Goal: Task Accomplishment & Management: Manage account settings

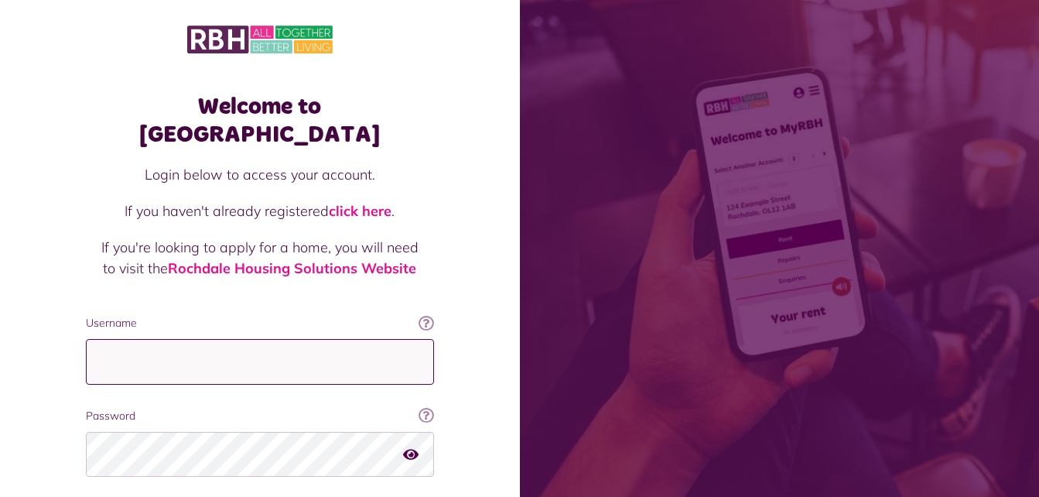
type input "**********"
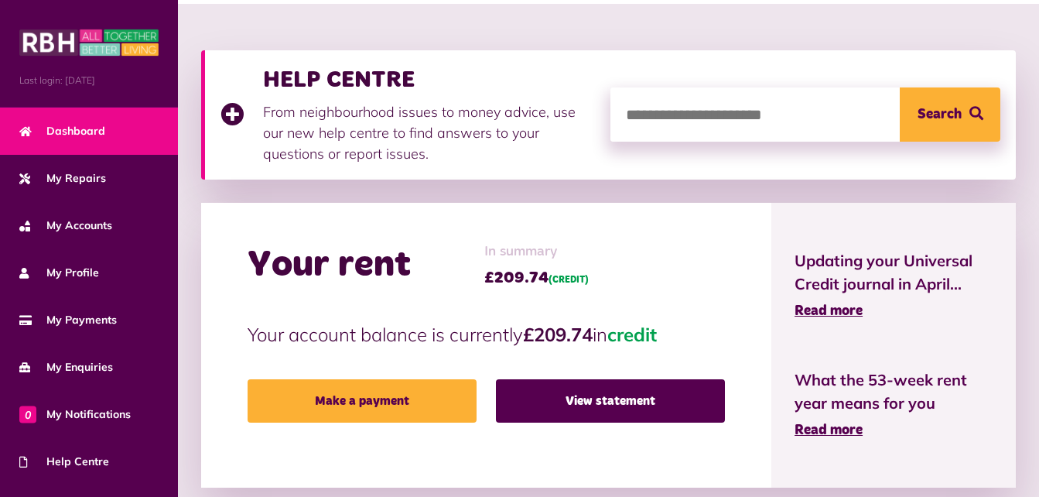
scroll to position [186, 0]
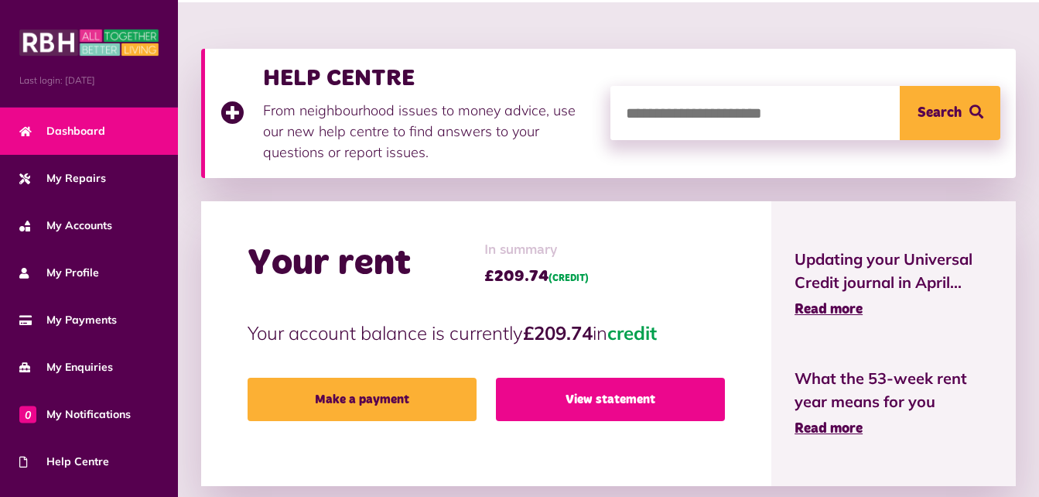
click at [642, 399] on link "View statement" at bounding box center [610, 399] width 229 height 43
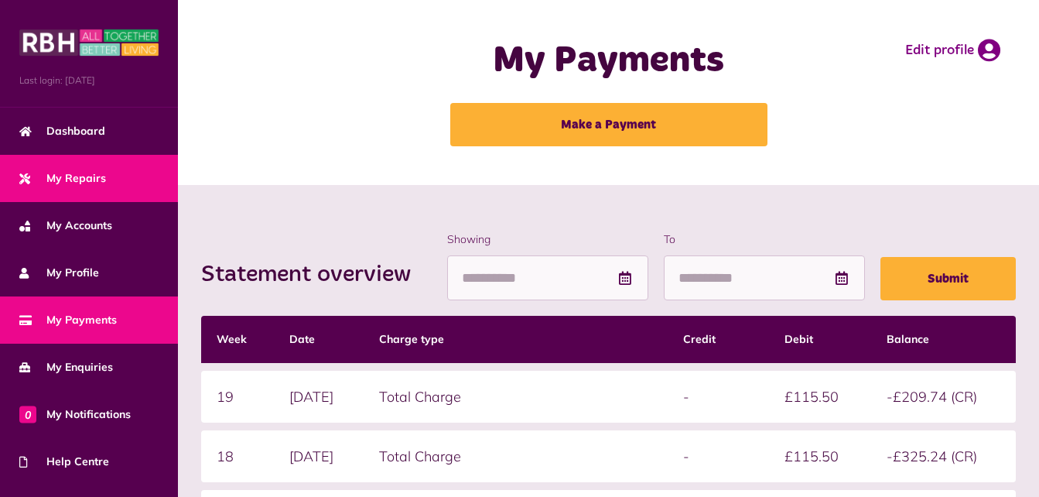
click at [72, 173] on span "My Repairs" at bounding box center [62, 178] width 87 height 16
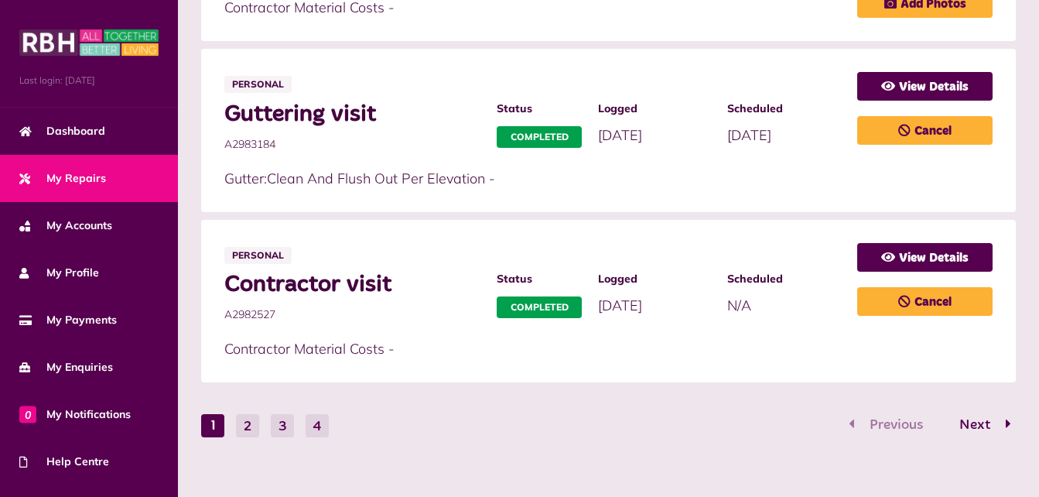
scroll to position [992, 0]
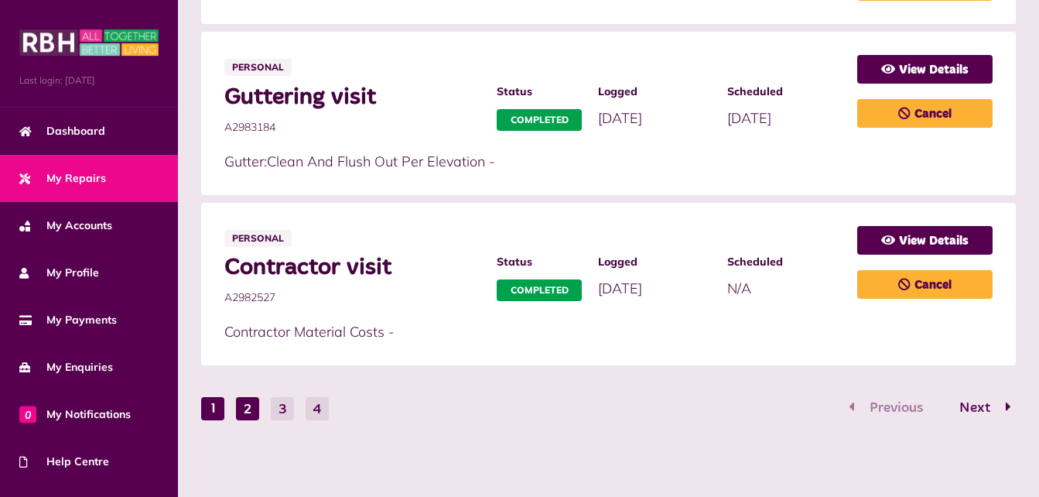
click at [252, 414] on button "2" at bounding box center [247, 408] width 23 height 23
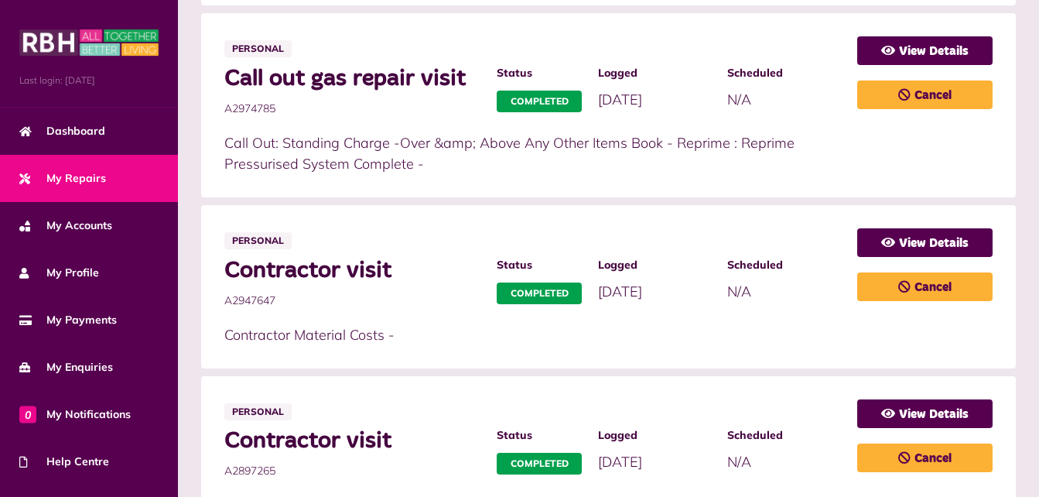
scroll to position [1013, 0]
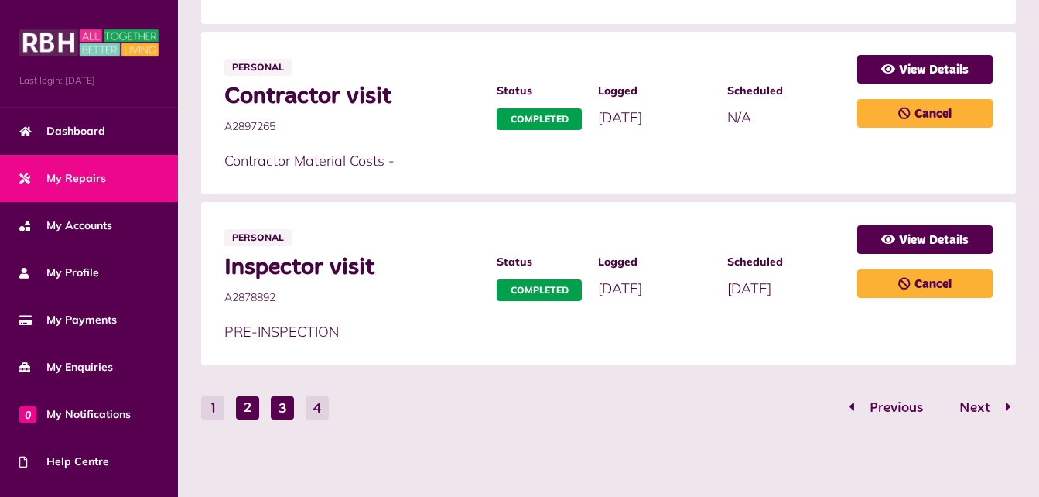
click at [279, 415] on button "3" at bounding box center [282, 407] width 23 height 23
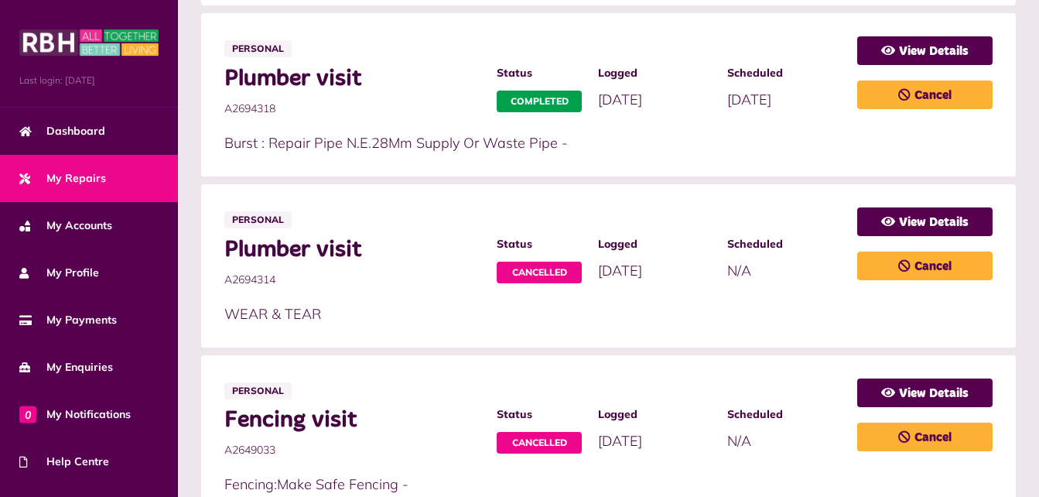
scroll to position [992, 0]
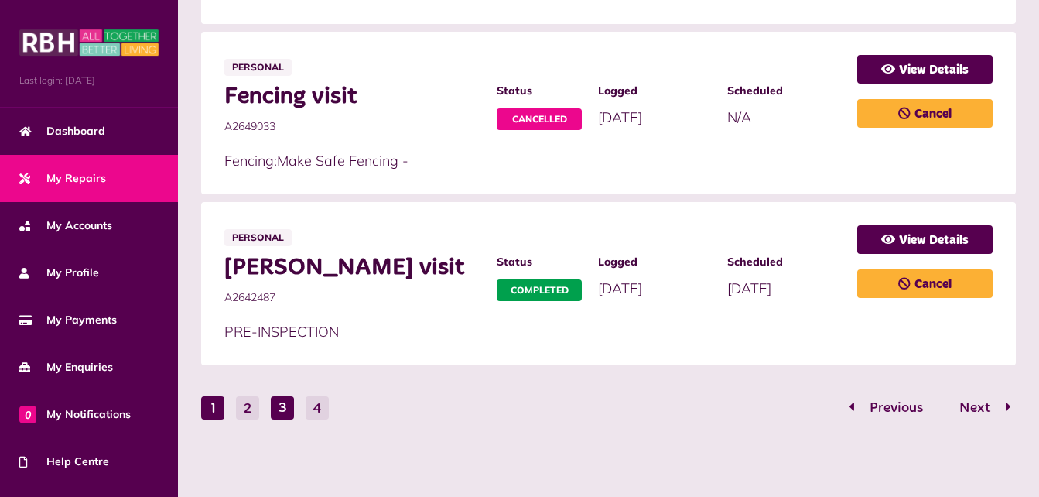
click at [213, 414] on button "1" at bounding box center [212, 407] width 23 height 23
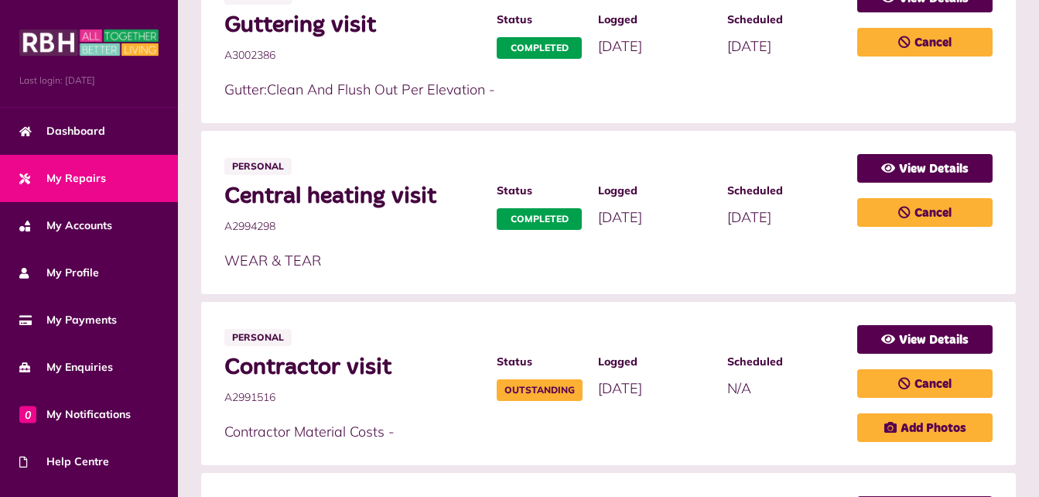
scroll to position [683, 0]
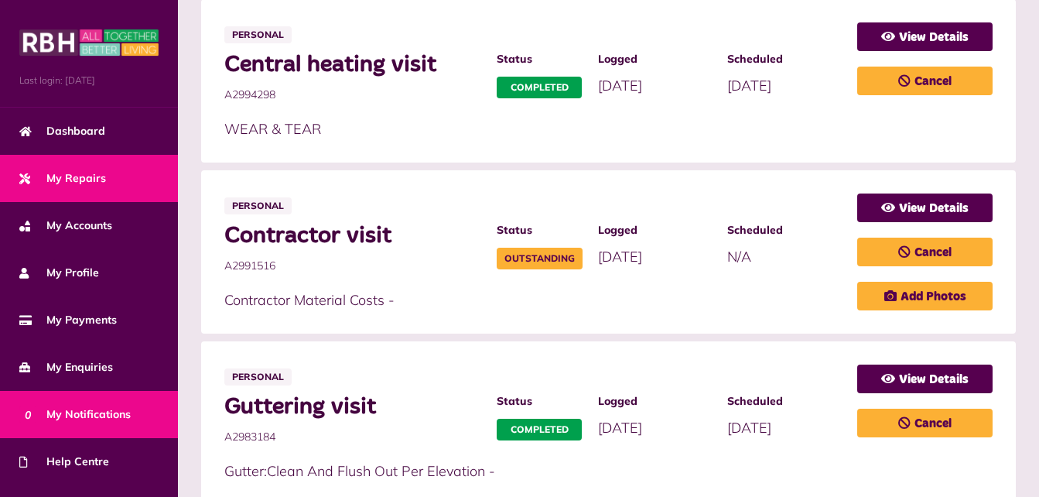
click at [83, 414] on span "0 My Notifications" at bounding box center [74, 414] width 111 height 16
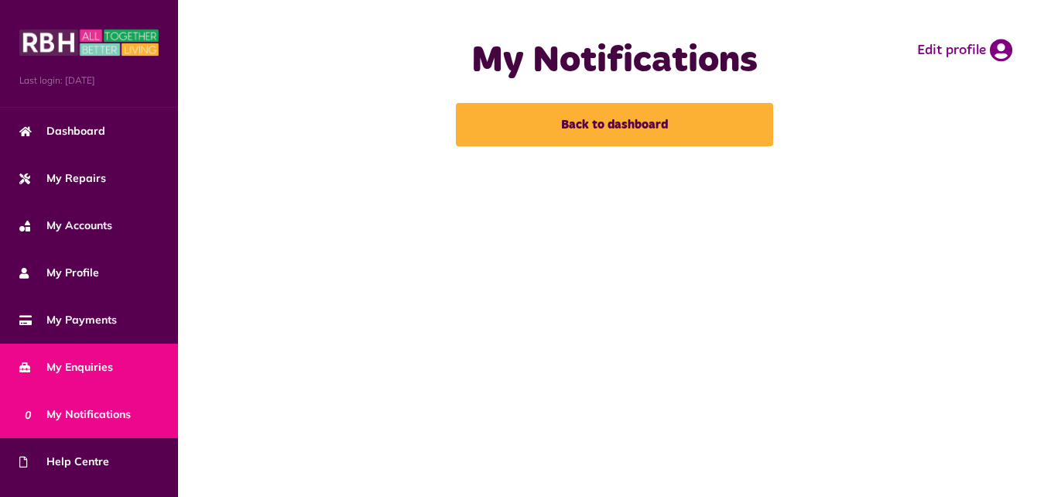
click at [81, 370] on span "My Enquiries" at bounding box center [66, 367] width 94 height 16
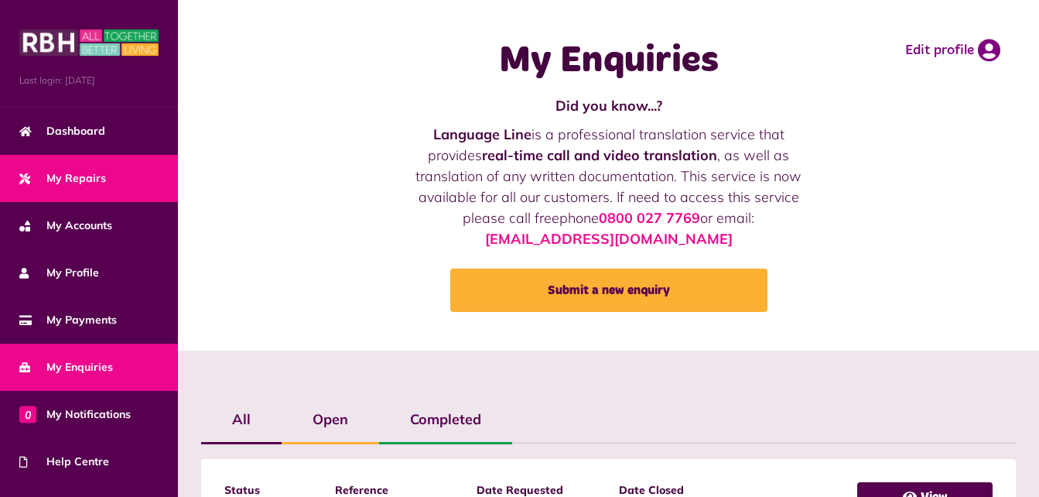
click at [87, 180] on span "My Repairs" at bounding box center [62, 178] width 87 height 16
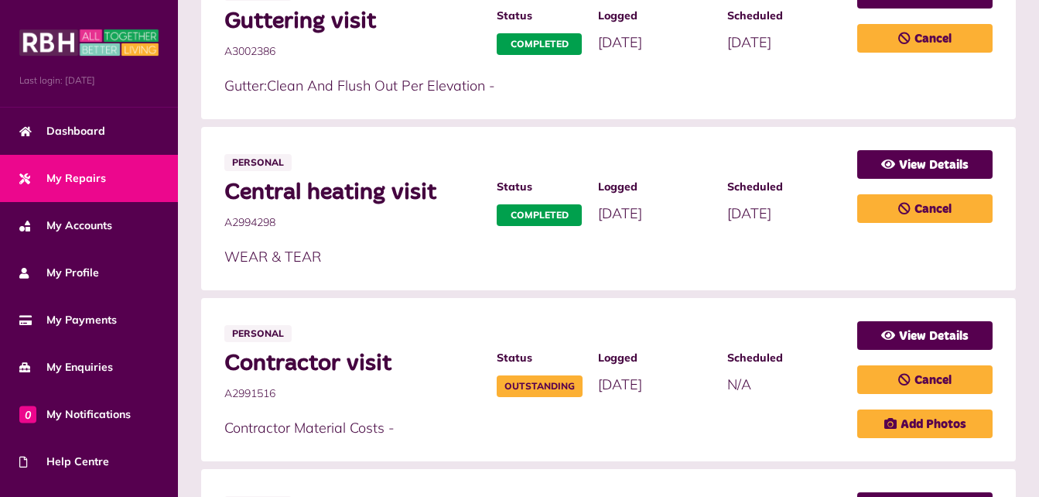
scroll to position [557, 0]
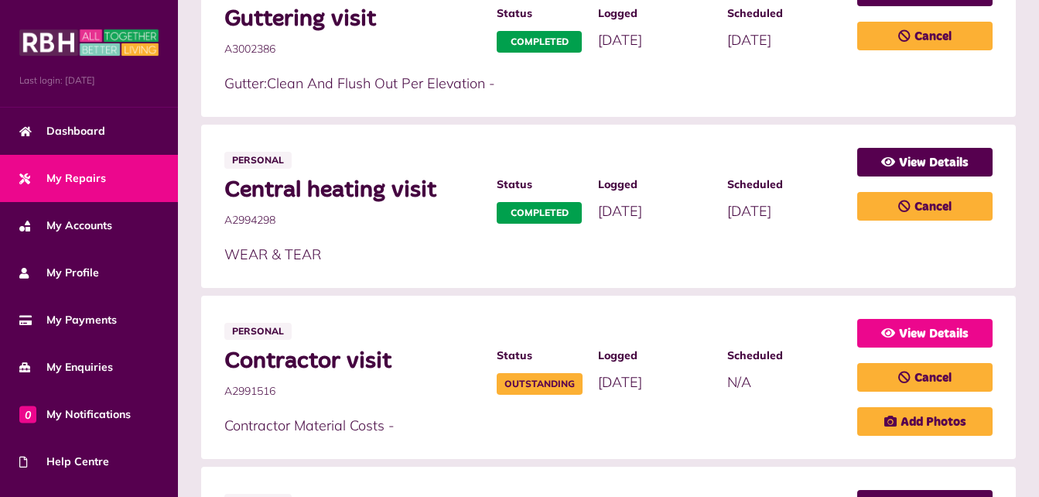
click at [885, 337] on icon at bounding box center [889, 333] width 14 height 12
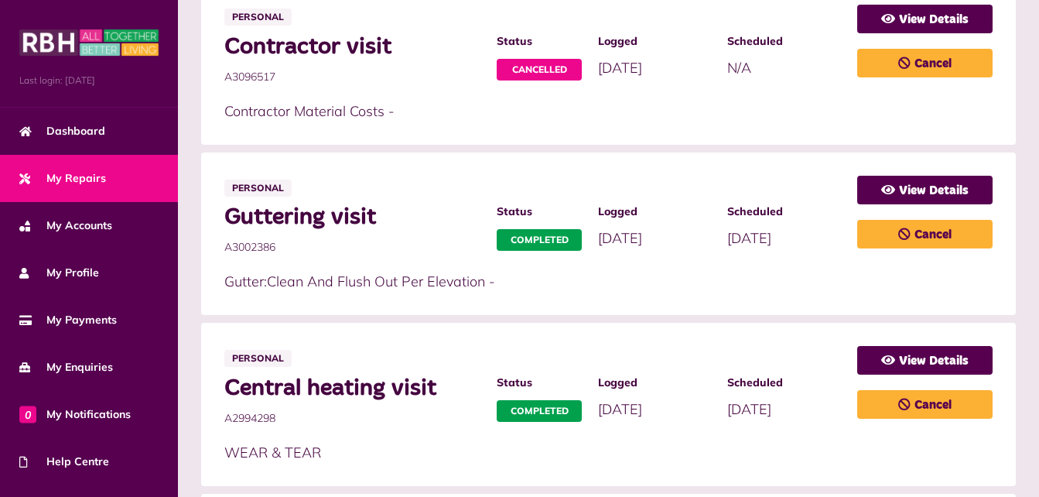
scroll to position [186, 0]
